Goal: Information Seeking & Learning: Learn about a topic

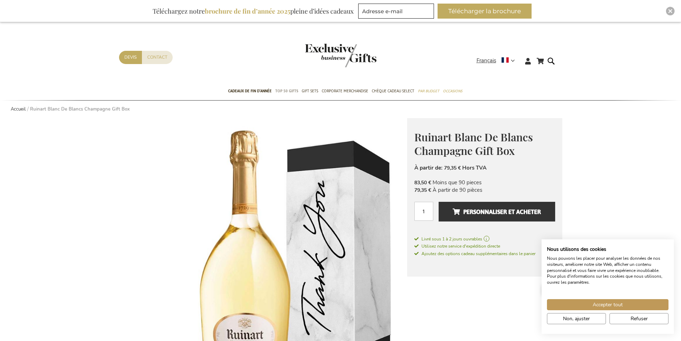
click at [287, 89] on span "TOP 50 Gifts" at bounding box center [286, 91] width 23 height 8
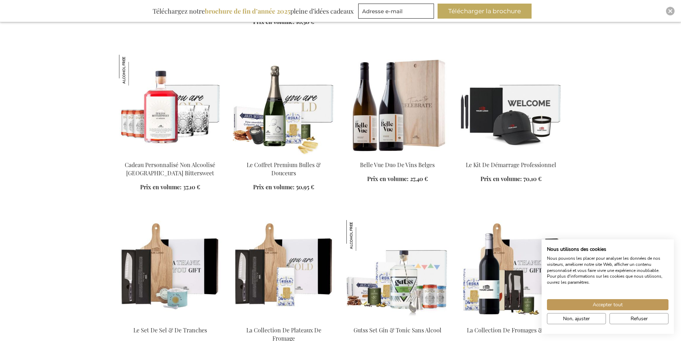
scroll to position [537, 0]
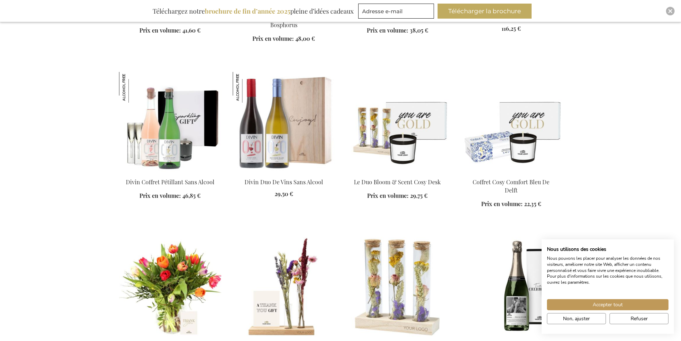
scroll to position [1180, 0]
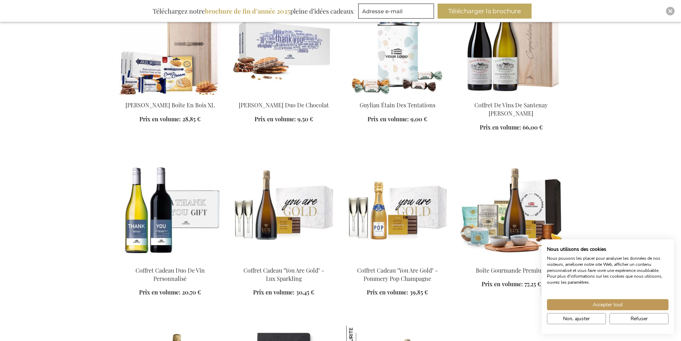
scroll to position [1753, 0]
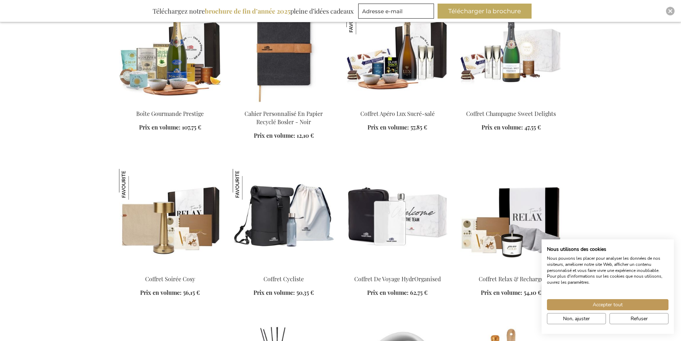
scroll to position [2003, 0]
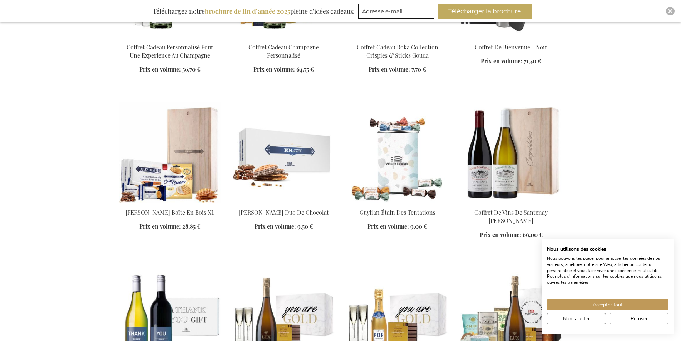
scroll to position [1431, 0]
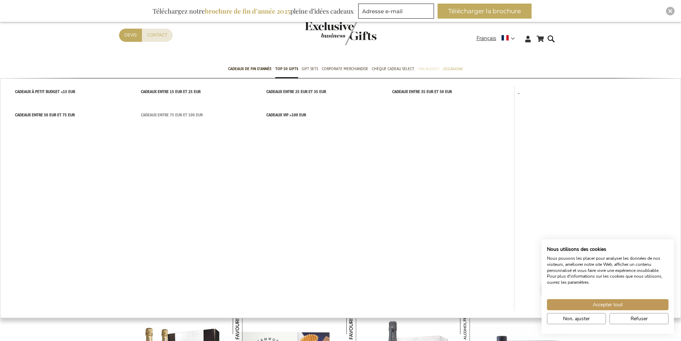
click at [184, 116] on span "cadeaux entre 75 EUR et 100 EUR" at bounding box center [172, 115] width 62 height 8
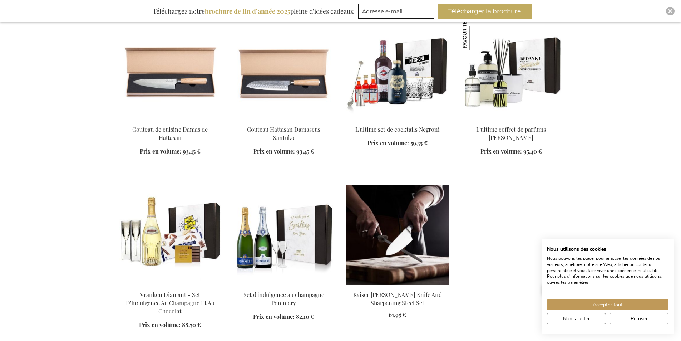
scroll to position [930, 0]
